Goal: Information Seeking & Learning: Find specific fact

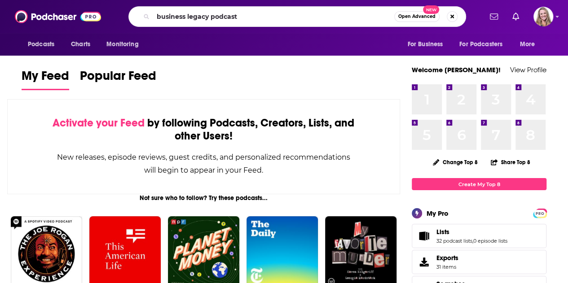
type input "business legacy podcast"
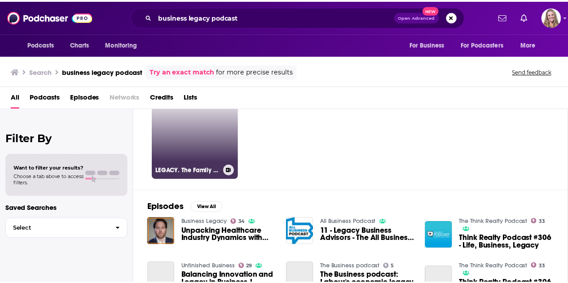
scroll to position [45, 0]
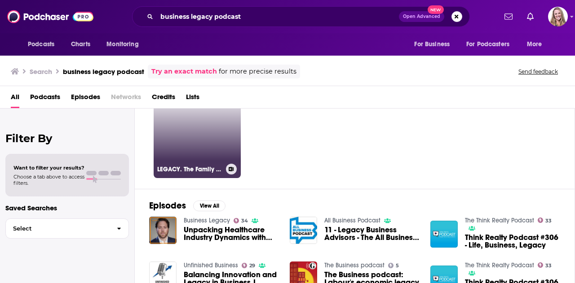
click at [187, 139] on link "LEGACY. The Family Business Podcast" at bounding box center [197, 134] width 87 height 87
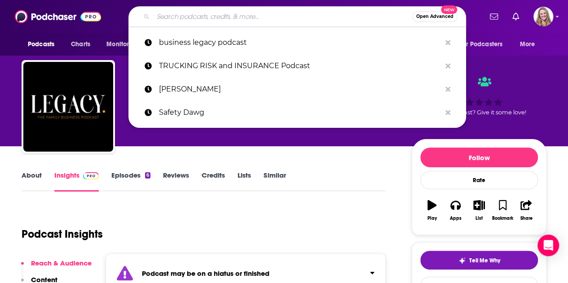
drag, startPoint x: 281, startPoint y: 18, endPoint x: 273, endPoint y: 18, distance: 8.6
click at [280, 18] on input "Search podcasts, credits, & more..." at bounding box center [282, 16] width 259 height 14
paste input "BUSINESS LEGACY PODCAST Seeking Community"
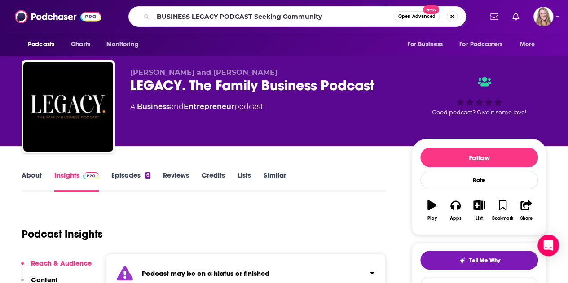
drag, startPoint x: 327, startPoint y: 7, endPoint x: 264, endPoint y: 14, distance: 63.2
click at [264, 14] on div "BUSINESS LEGACY PODCAST Seeking Community Open Advanced New" at bounding box center [297, 16] width 338 height 21
drag, startPoint x: 331, startPoint y: 15, endPoint x: 253, endPoint y: 17, distance: 77.7
click at [253, 17] on input "BUSINESS LEGACY PODCAST Seeking Community" at bounding box center [273, 16] width 241 height 14
type input "BUSINESS LEGACY PODCAST"
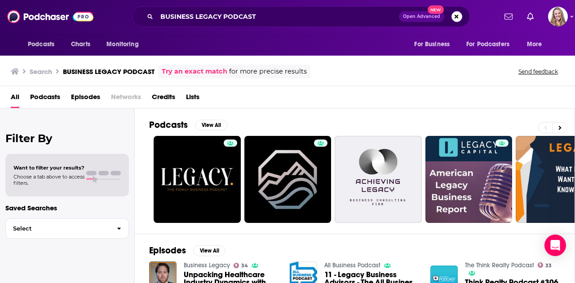
click at [228, 275] on span "Unpacking Healthcare Industry Dynamics with [PERSON_NAME] on Business Legacy Po…" at bounding box center [231, 278] width 95 height 15
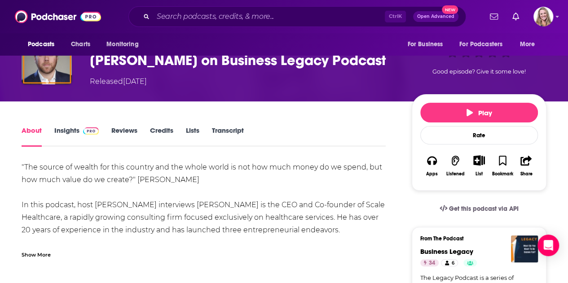
scroll to position [90, 0]
